Goal: Information Seeking & Learning: Learn about a topic

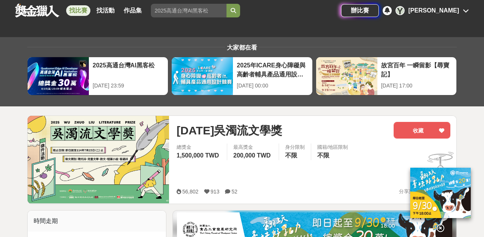
scroll to position [179, 0]
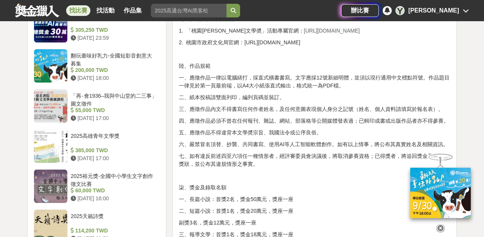
scroll to position [635, 0]
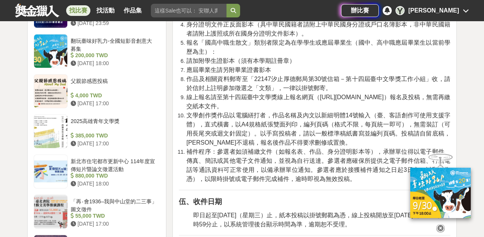
scroll to position [637, 0]
